Goal: Information Seeking & Learning: Find specific page/section

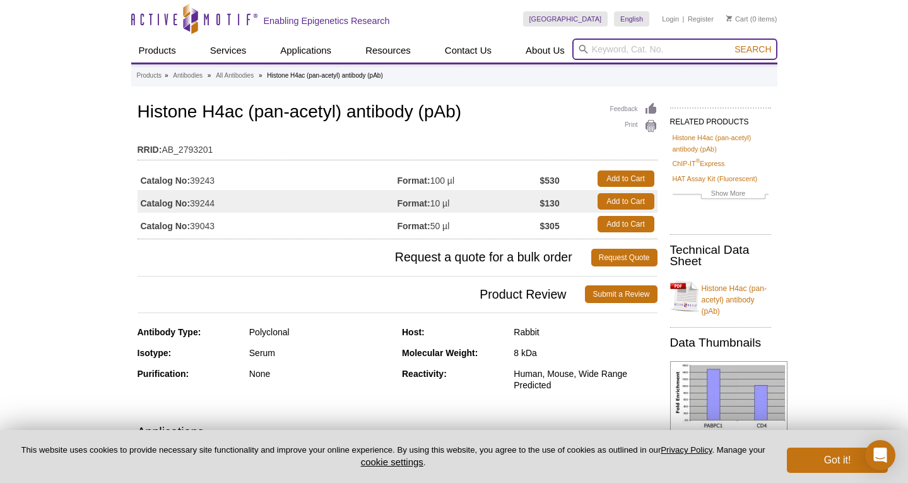
click at [624, 50] on input "search" at bounding box center [674, 48] width 205 height 21
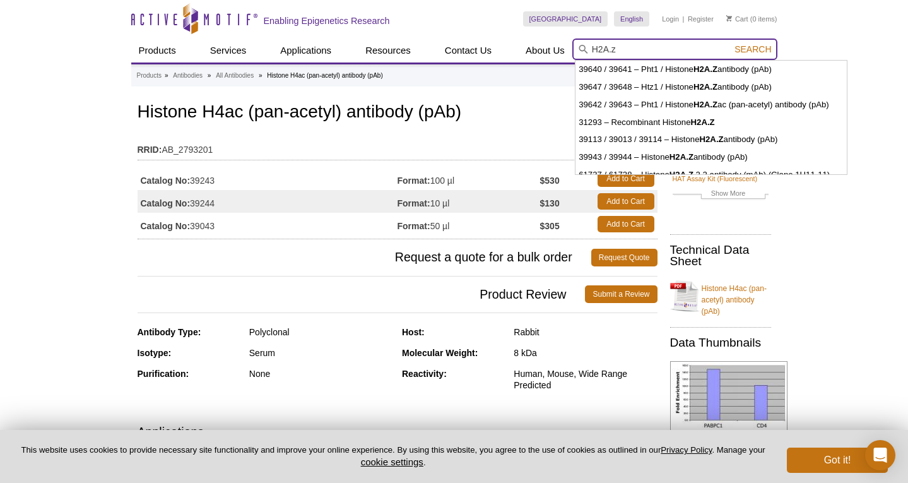
type input "H2A.z"
click at [754, 49] on button "Search" at bounding box center [753, 49] width 44 height 11
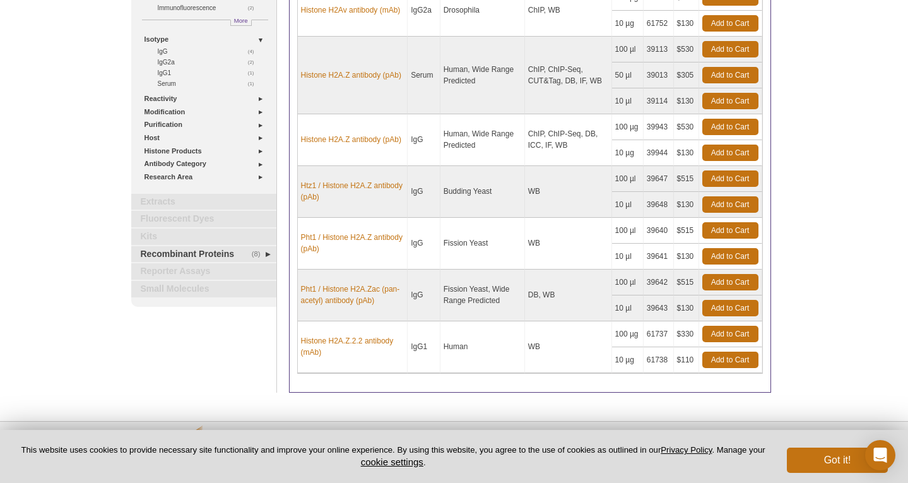
scroll to position [78, 0]
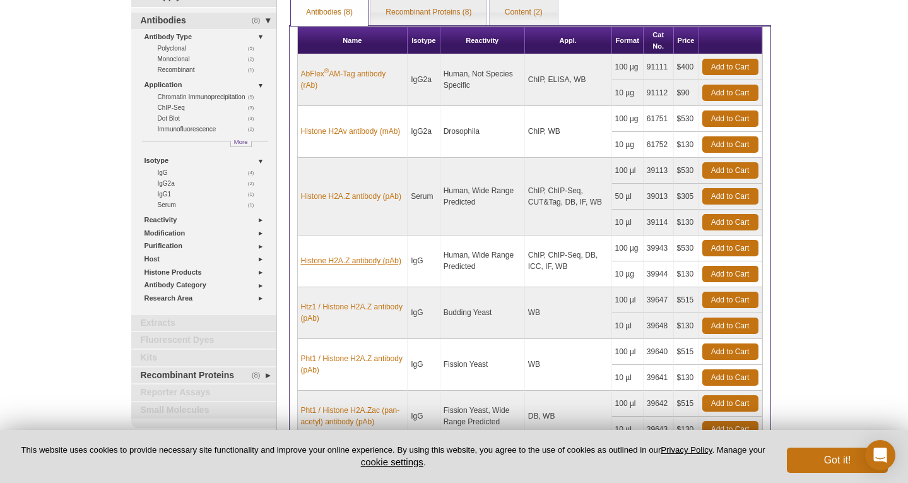
click at [372, 260] on link "Histone H2A.Z antibody (pAb)" at bounding box center [351, 260] width 100 height 11
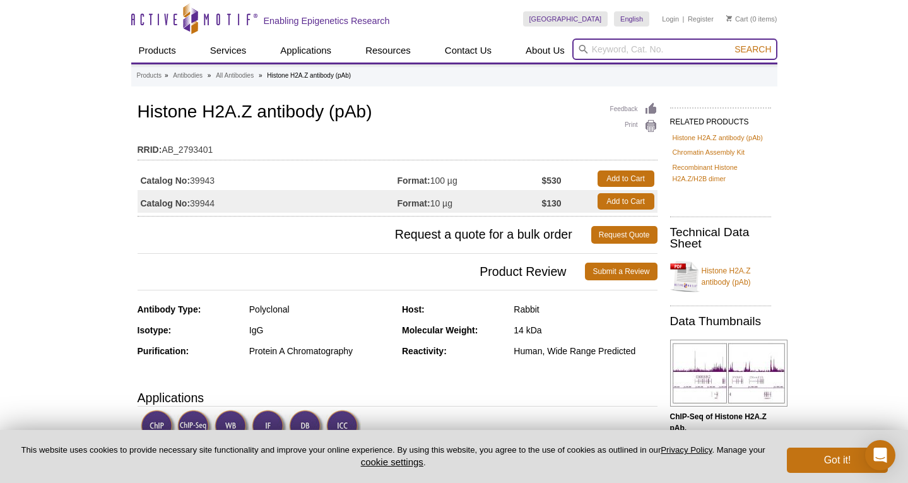
click at [620, 50] on input "search" at bounding box center [674, 48] width 205 height 21
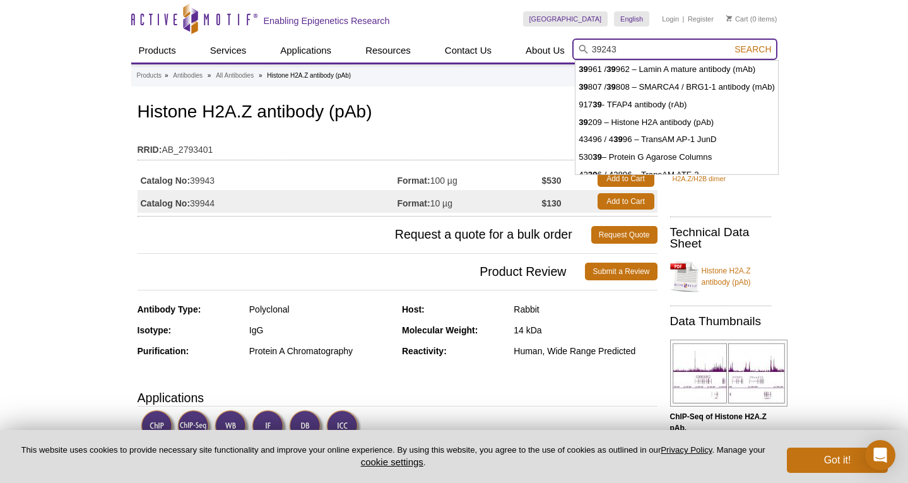
type input "39243"
click at [754, 49] on button "Search" at bounding box center [753, 49] width 44 height 11
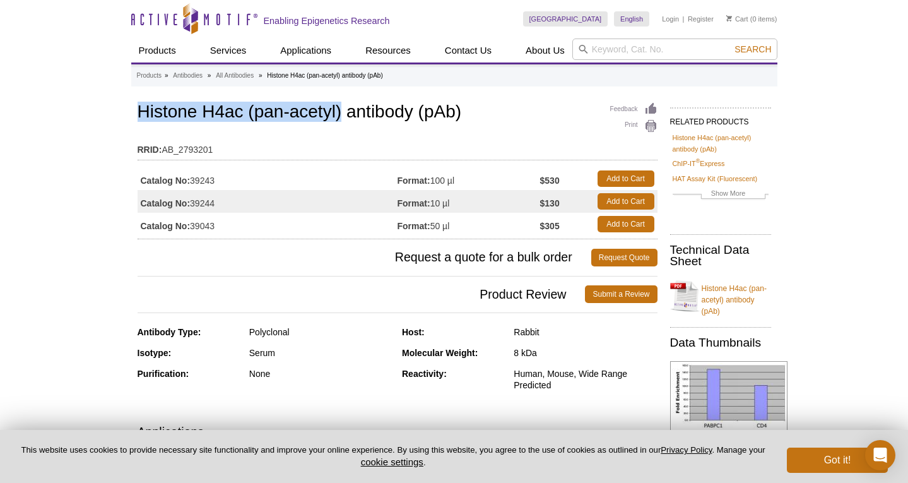
drag, startPoint x: 138, startPoint y: 112, endPoint x: 341, endPoint y: 116, distance: 203.3
click at [341, 116] on h1 "Histone H4ac (pan-acetyl) antibody (pAb)" at bounding box center [398, 112] width 520 height 21
copy h1 "Histone H4ac (pan-acetyl)"
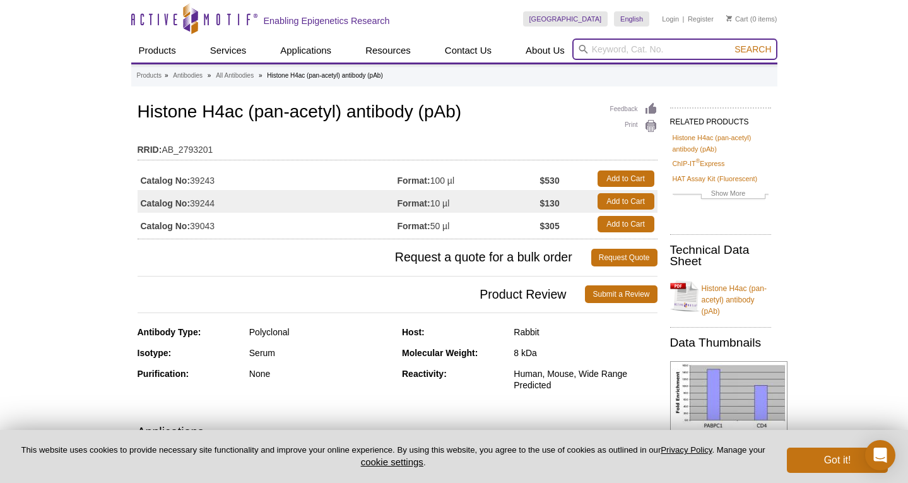
click at [625, 47] on input "search" at bounding box center [674, 48] width 205 height 21
paste input "Histone H4ac (pan-acetyl)"
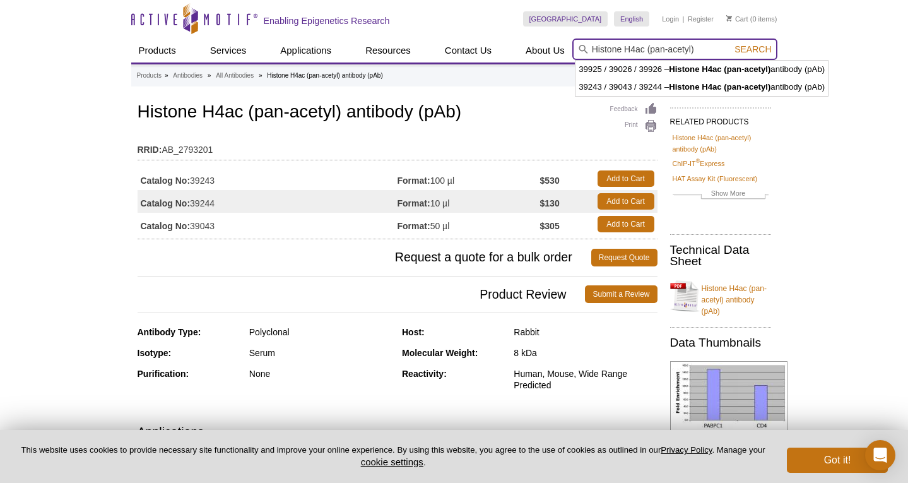
type input "Histone H4ac (pan-acetyl)"
click at [754, 49] on button "Search" at bounding box center [753, 49] width 44 height 11
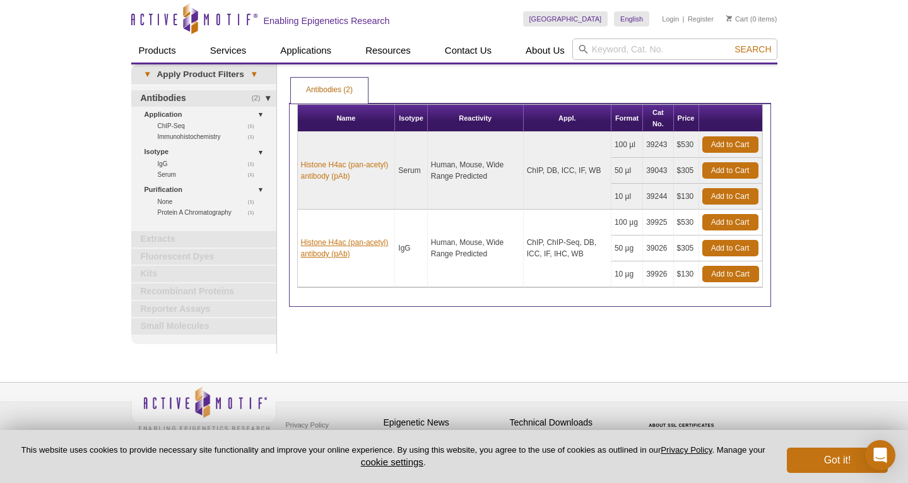
click at [357, 243] on link "Histone H4ac (pan-acetyl) antibody (pAb)" at bounding box center [346, 248] width 91 height 23
